Goal: Transaction & Acquisition: Purchase product/service

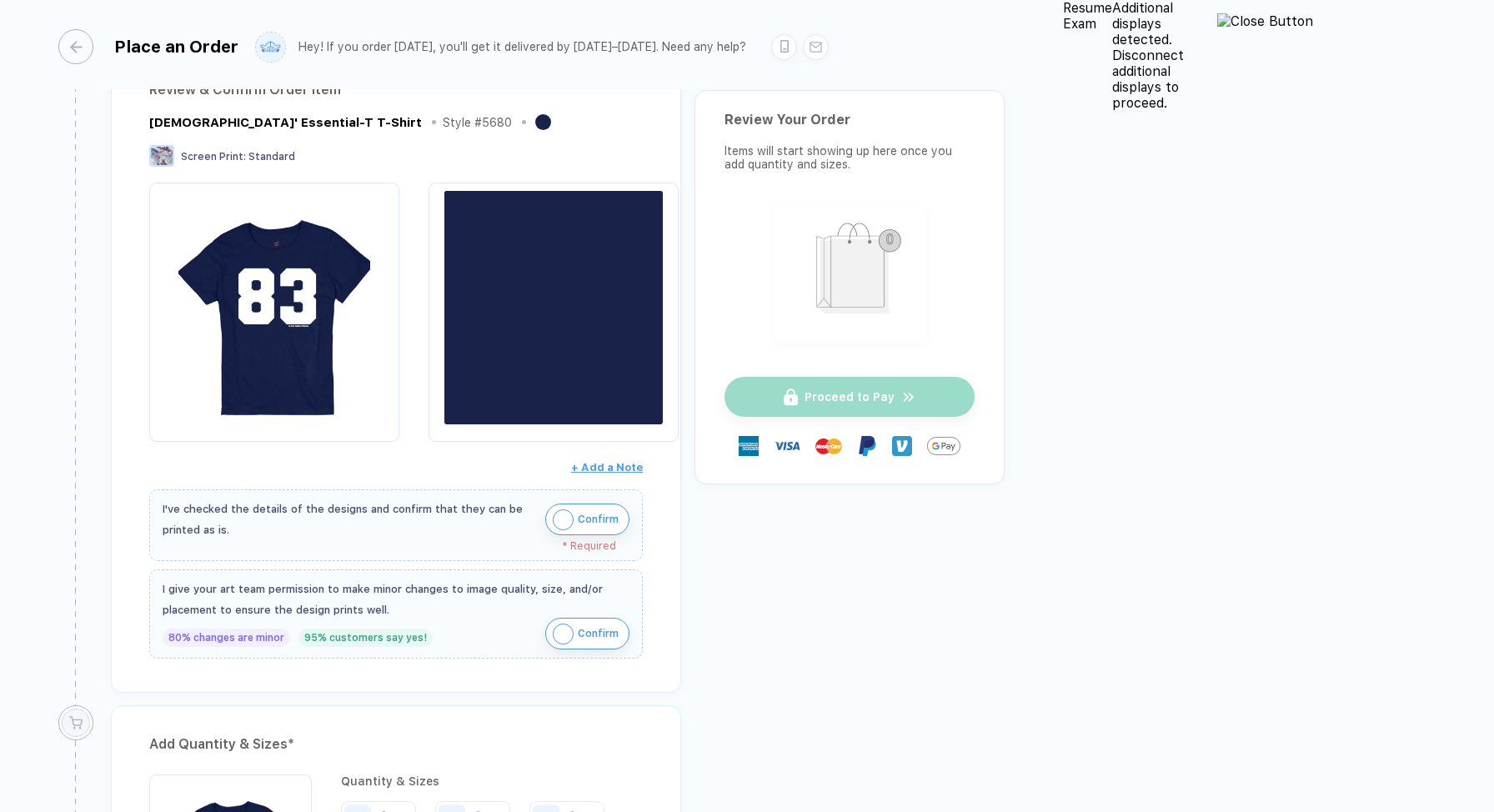
scroll to position [196, 0]
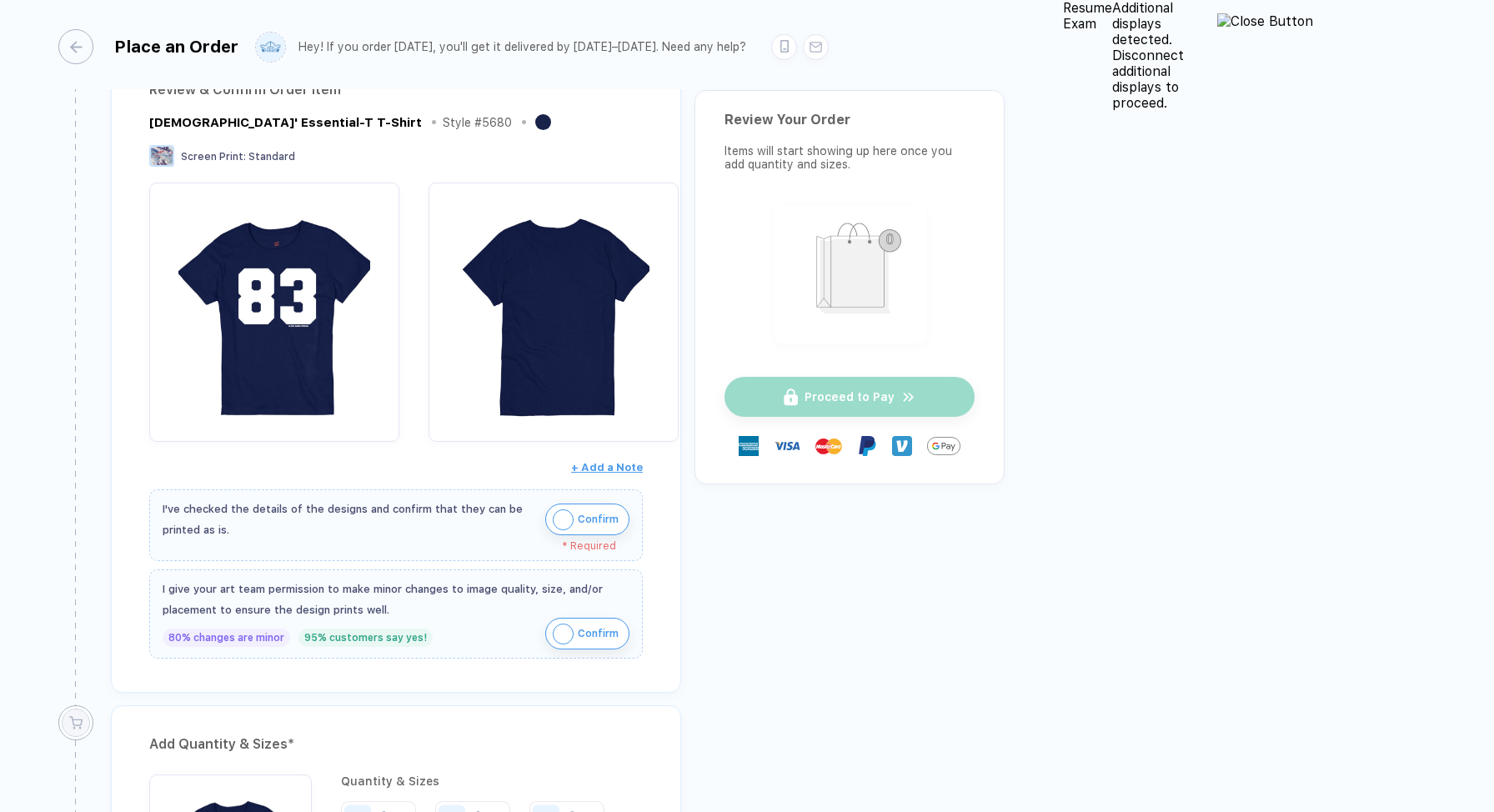
click at [573, 520] on img "button" at bounding box center [563, 519] width 21 height 21
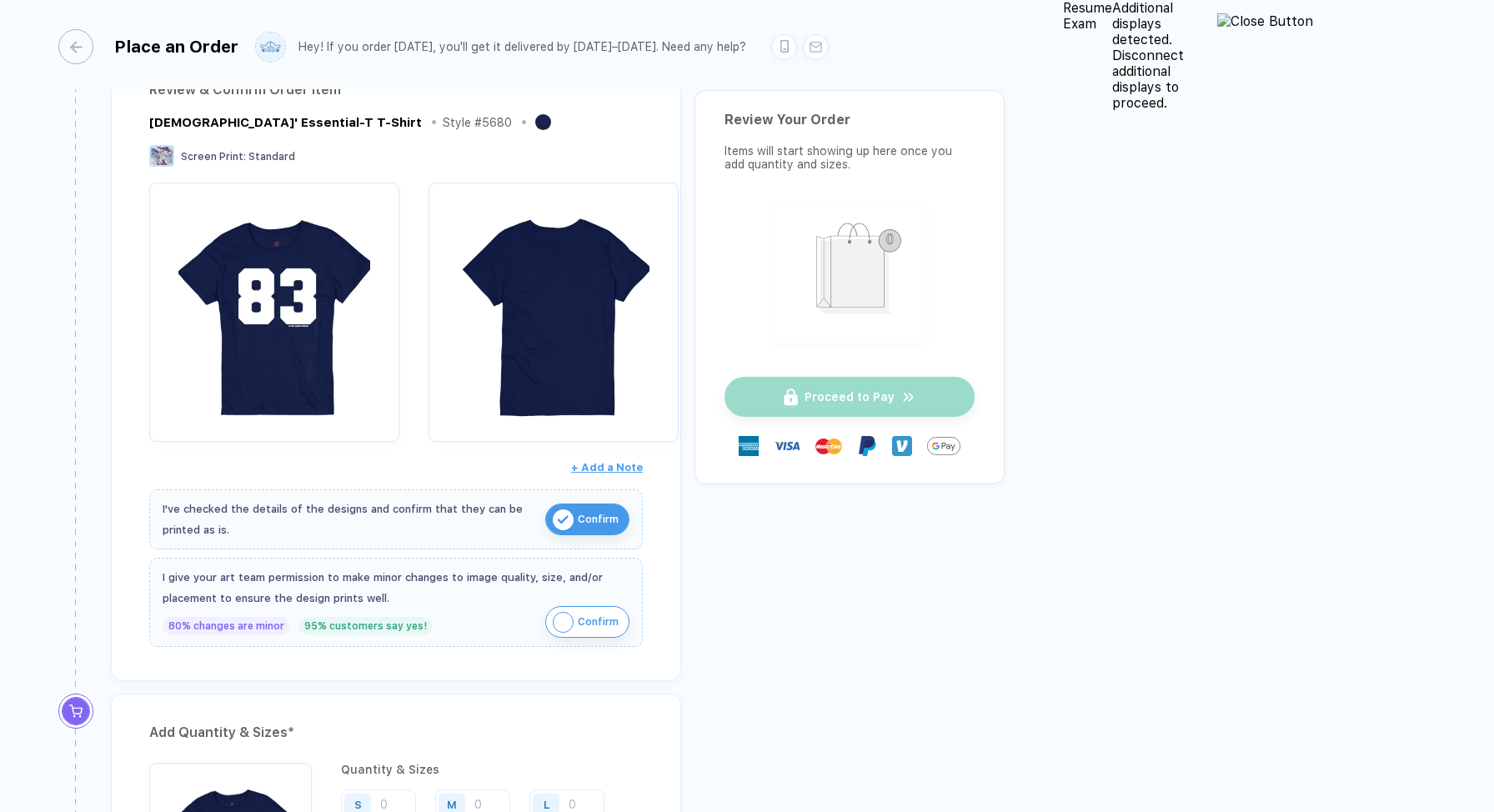
click at [630, 631] on button "Confirm" at bounding box center [587, 622] width 84 height 31
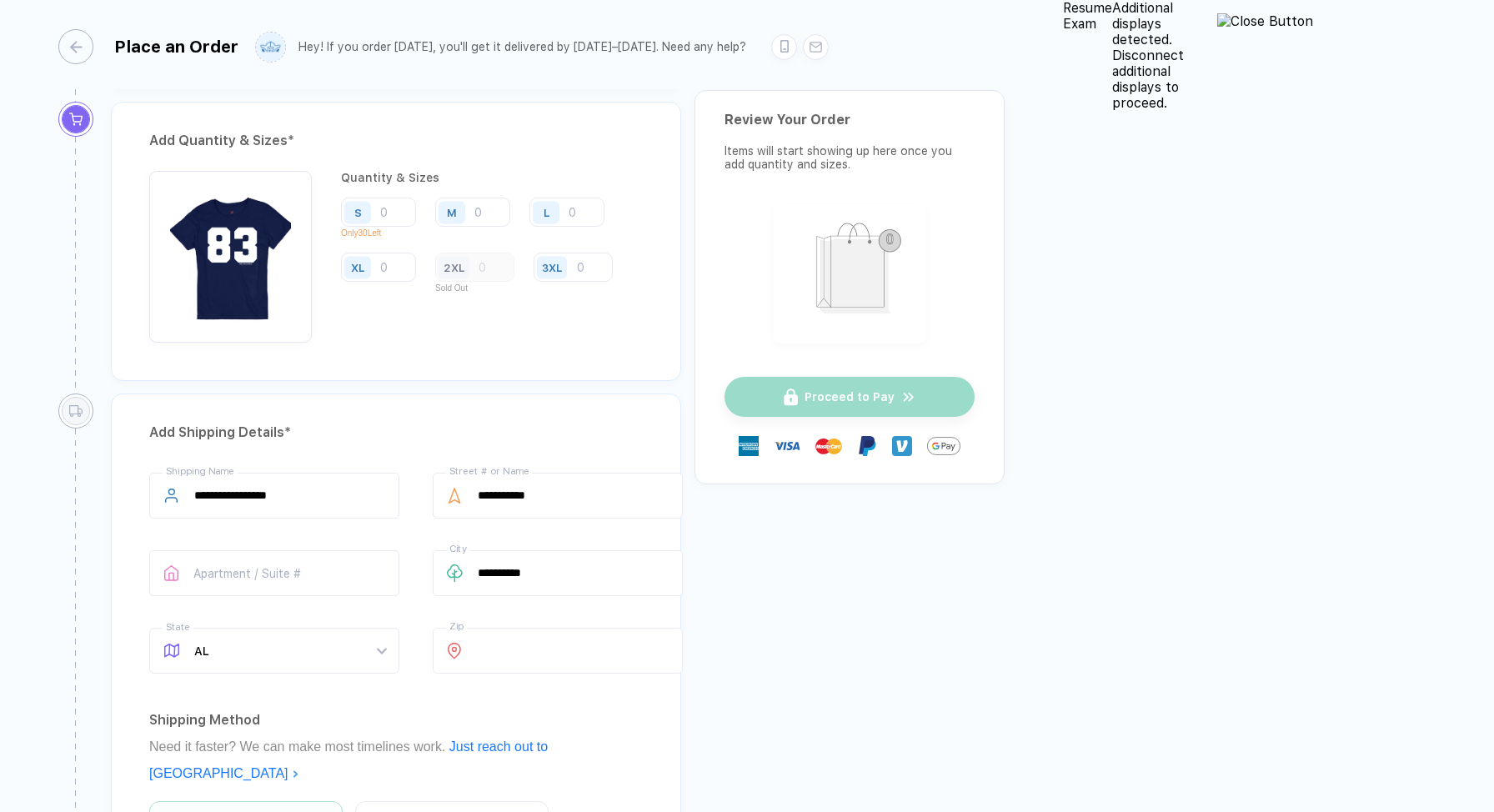
scroll to position [786, 0]
click at [454, 211] on div "M" at bounding box center [452, 214] width 10 height 13
click at [483, 214] on input "number" at bounding box center [472, 214] width 75 height 30
click at [515, 255] on div "2XL" at bounding box center [475, 269] width 80 height 30
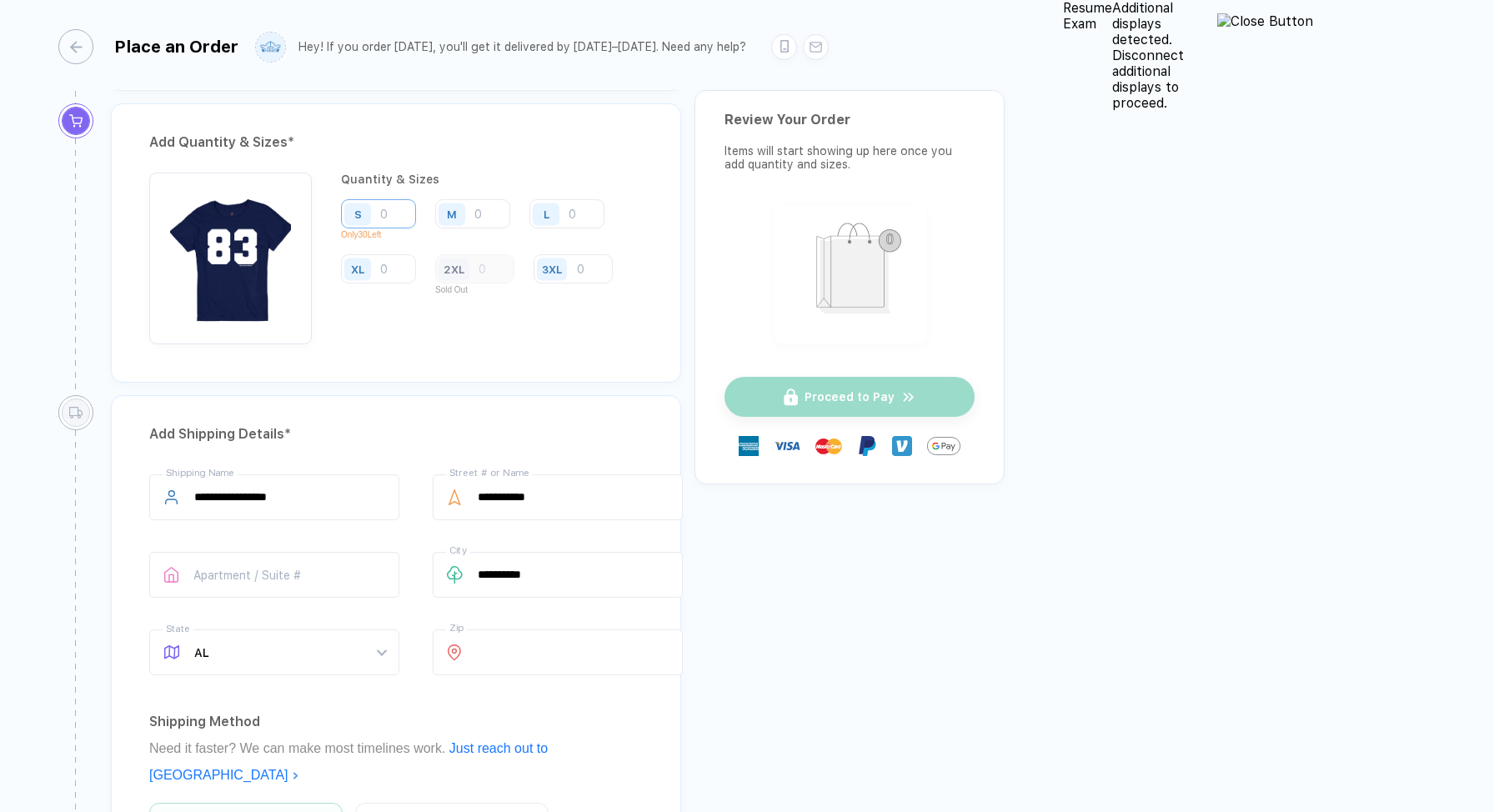
click at [396, 226] on input "number" at bounding box center [378, 214] width 75 height 30
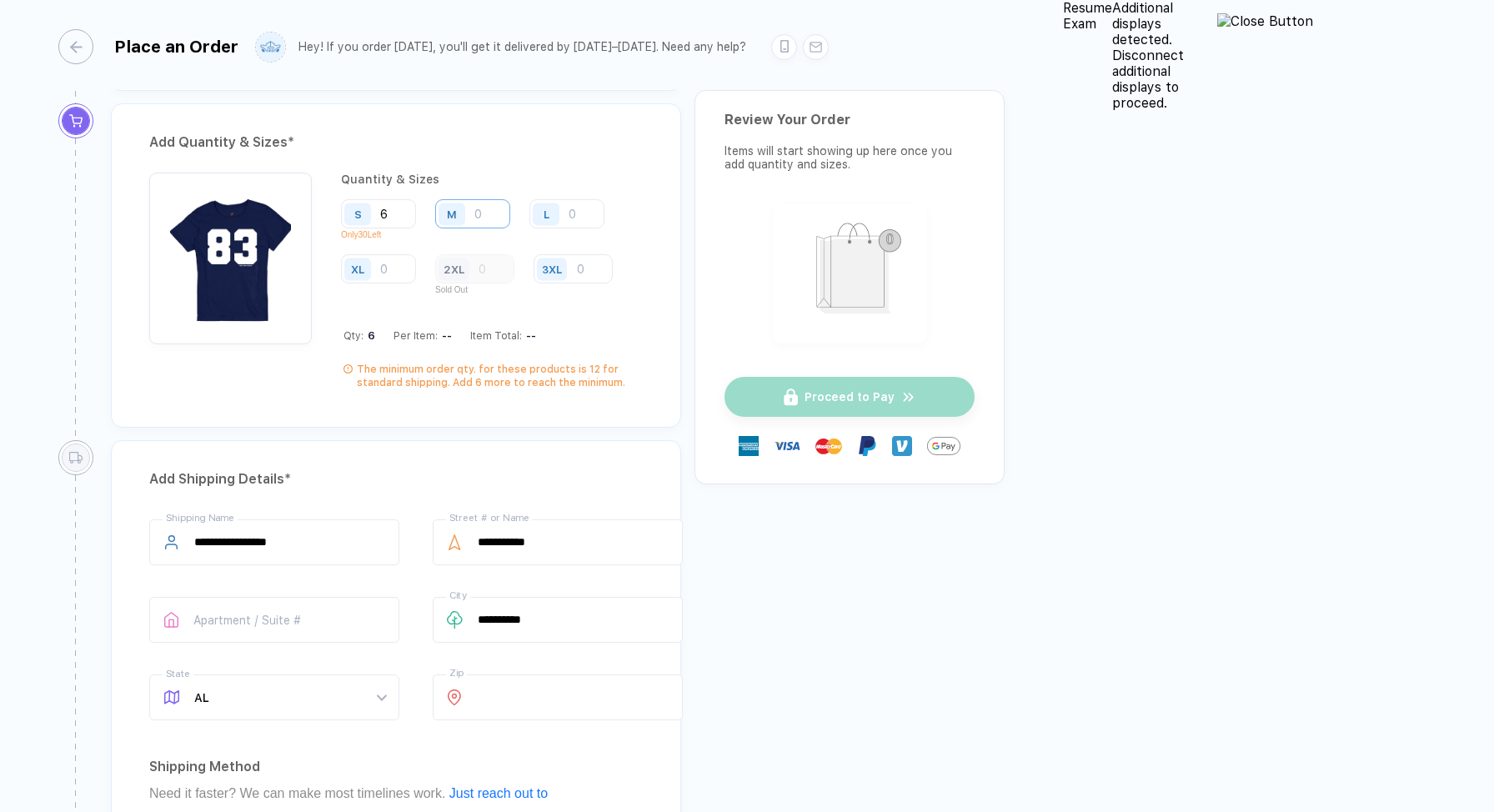
type input "6"
click at [504, 213] on input "number" at bounding box center [472, 214] width 75 height 30
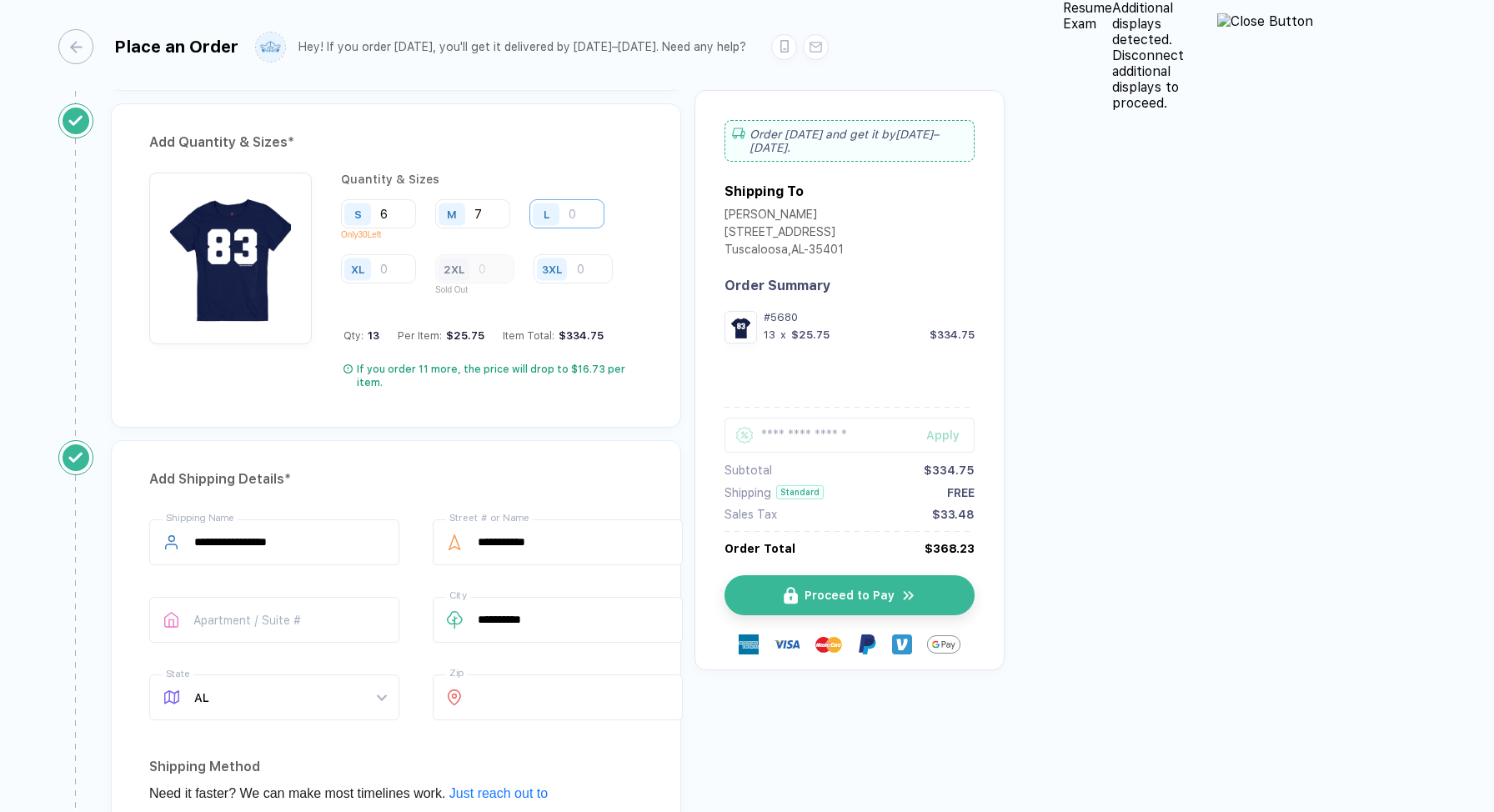
type input "7"
click at [584, 220] on input "number" at bounding box center [567, 214] width 75 height 30
type input "10"
click at [416, 255] on input "number" at bounding box center [378, 269] width 75 height 30
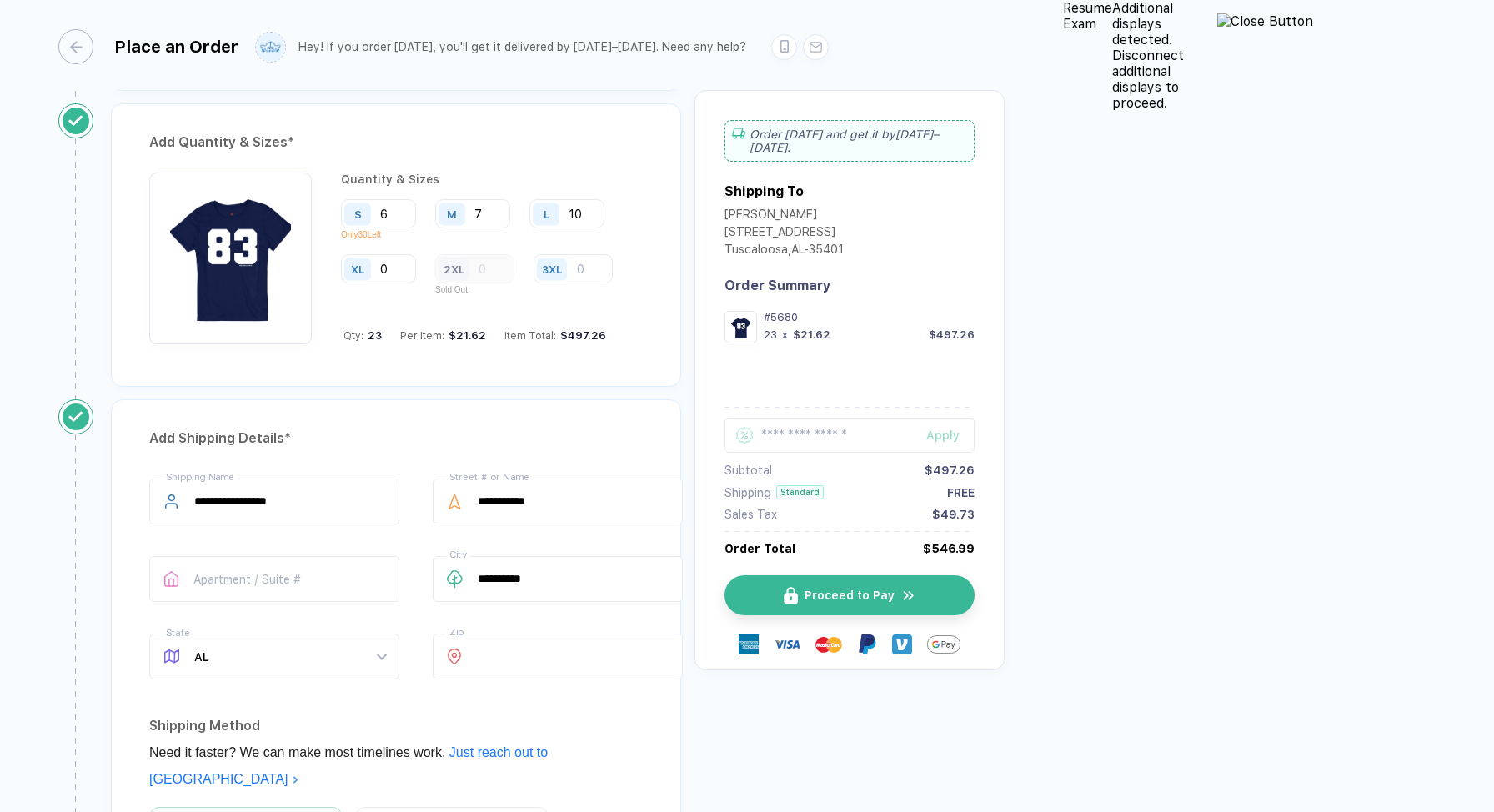
type input "0"
click at [515, 255] on div "2XL" at bounding box center [475, 269] width 80 height 30
click at [567, 257] on div "3XL" at bounding box center [552, 269] width 30 height 22
click at [575, 255] on div "3XL" at bounding box center [554, 269] width 42 height 30
click at [613, 255] on input "number" at bounding box center [573, 269] width 80 height 30
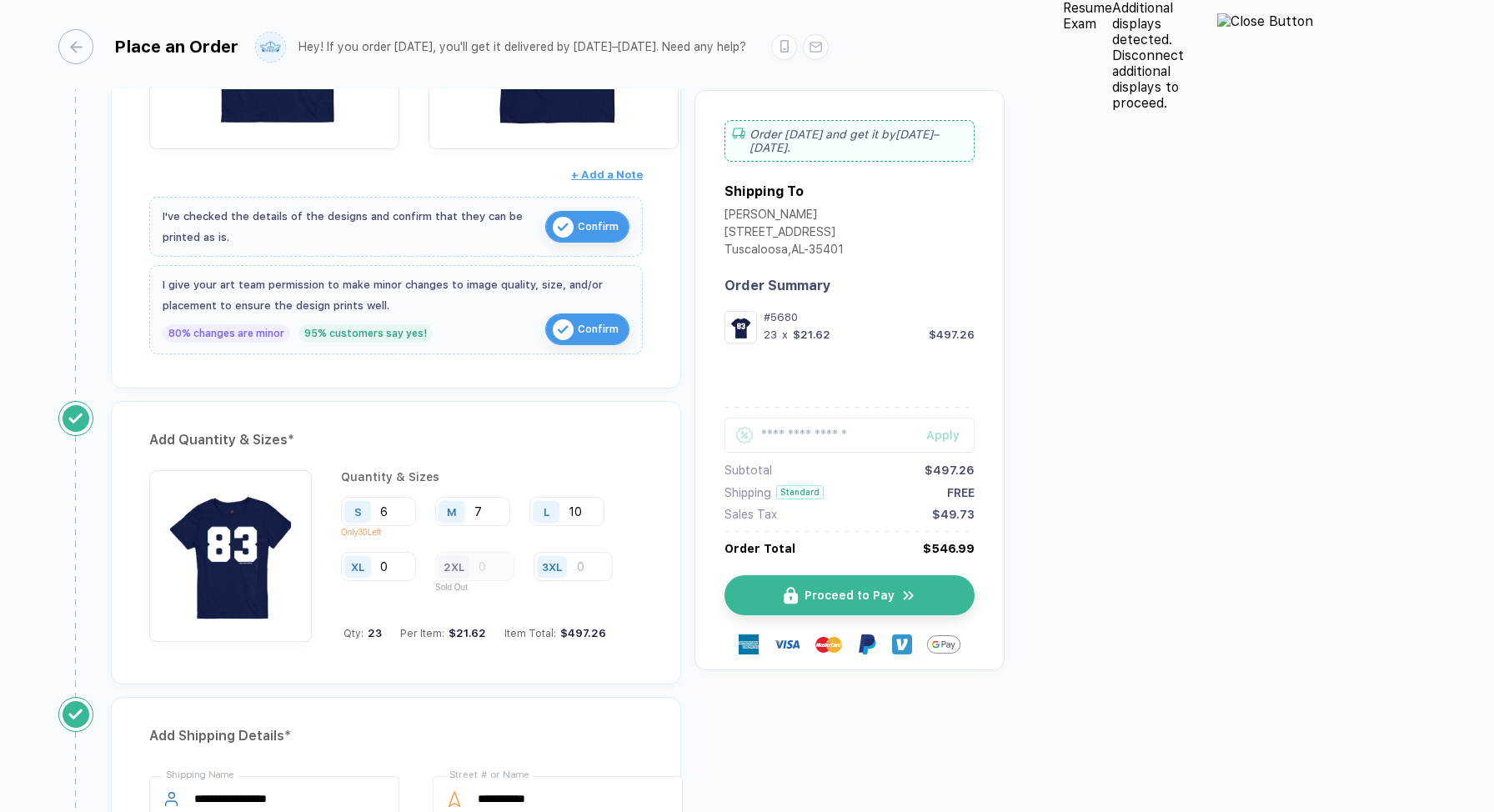
scroll to position [0, 0]
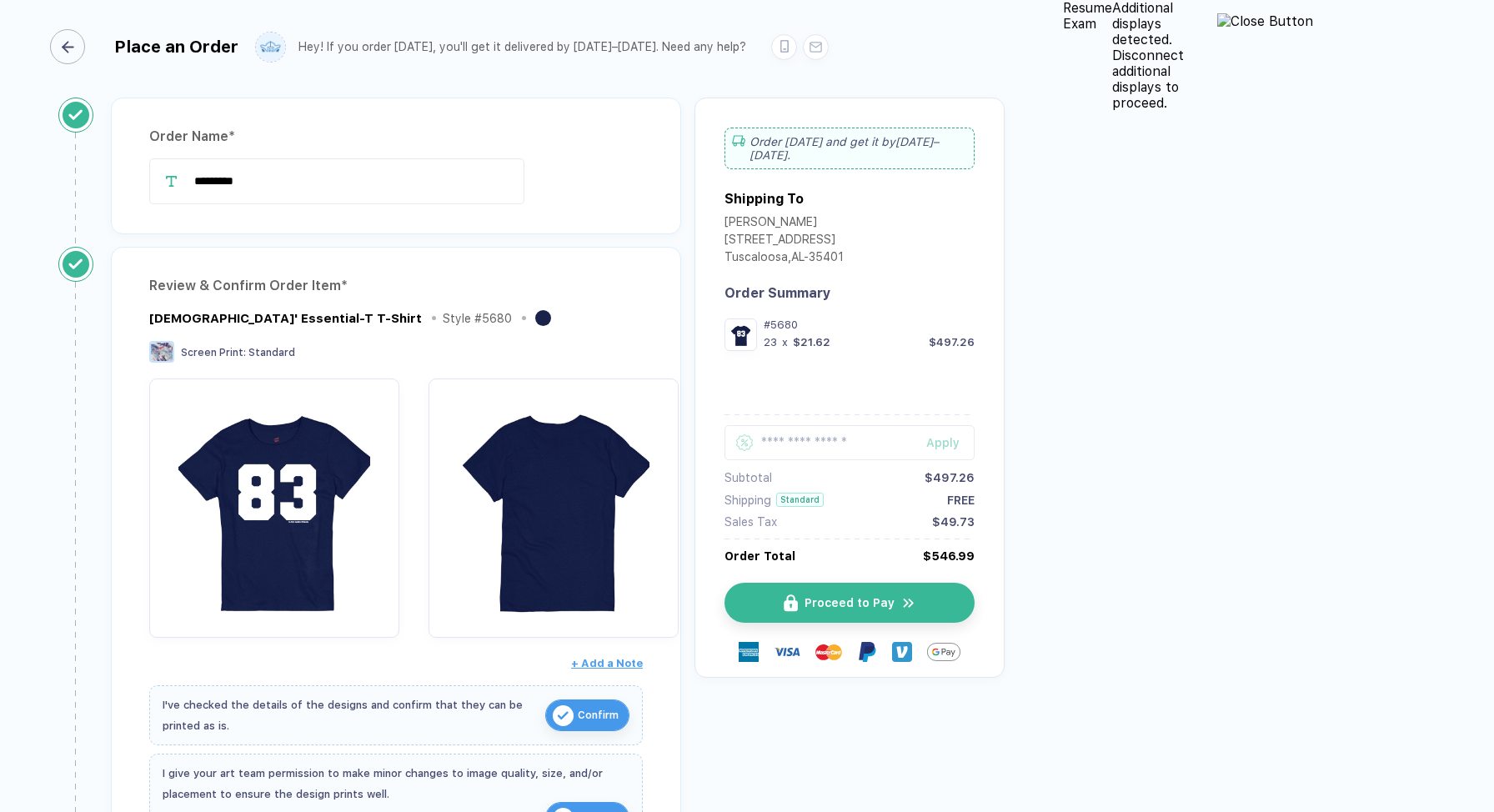
click at [75, 39] on div "button" at bounding box center [68, 47] width 35 height 35
